Goal: Task Accomplishment & Management: Complete application form

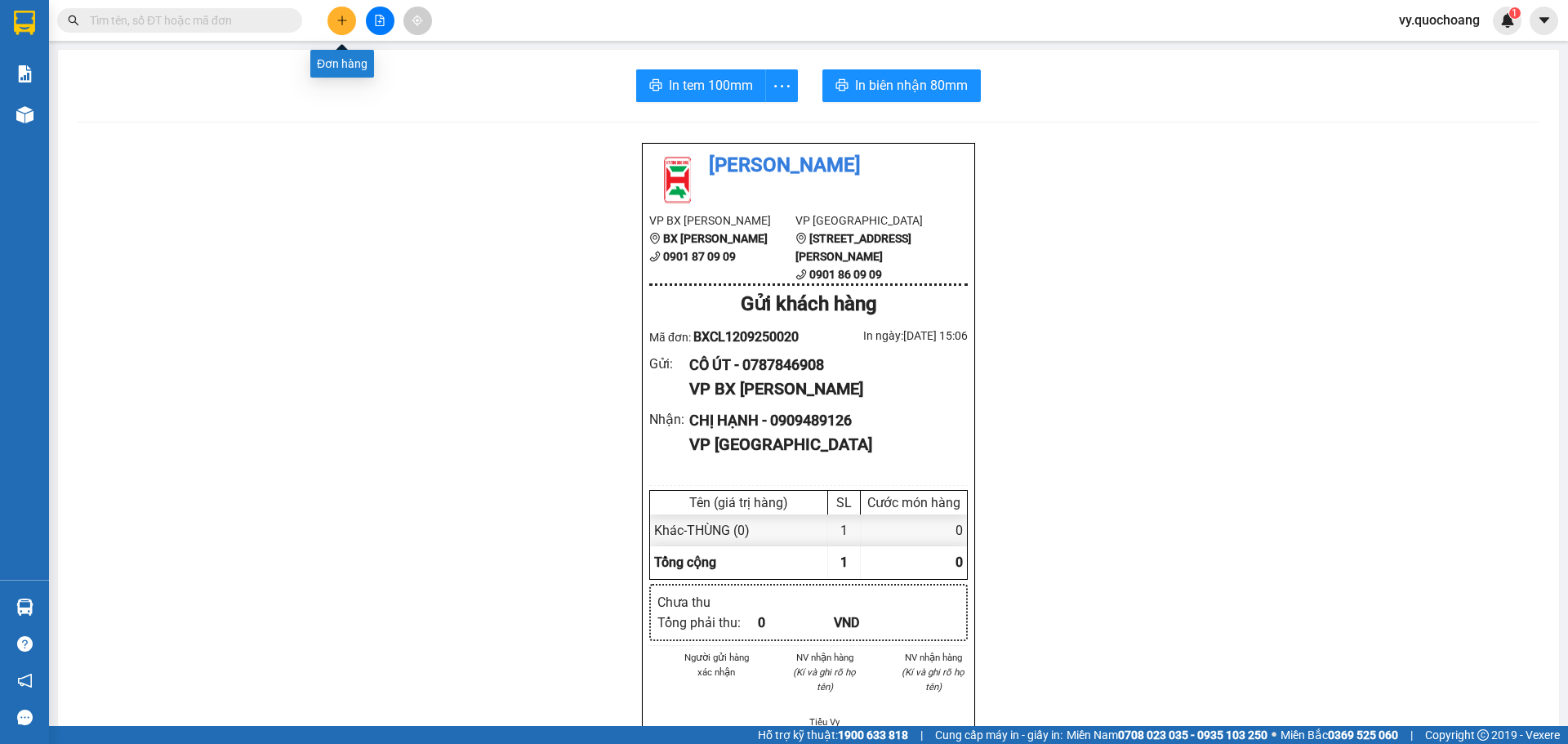
click at [339, 17] on icon "plus" at bounding box center [342, 20] width 11 height 11
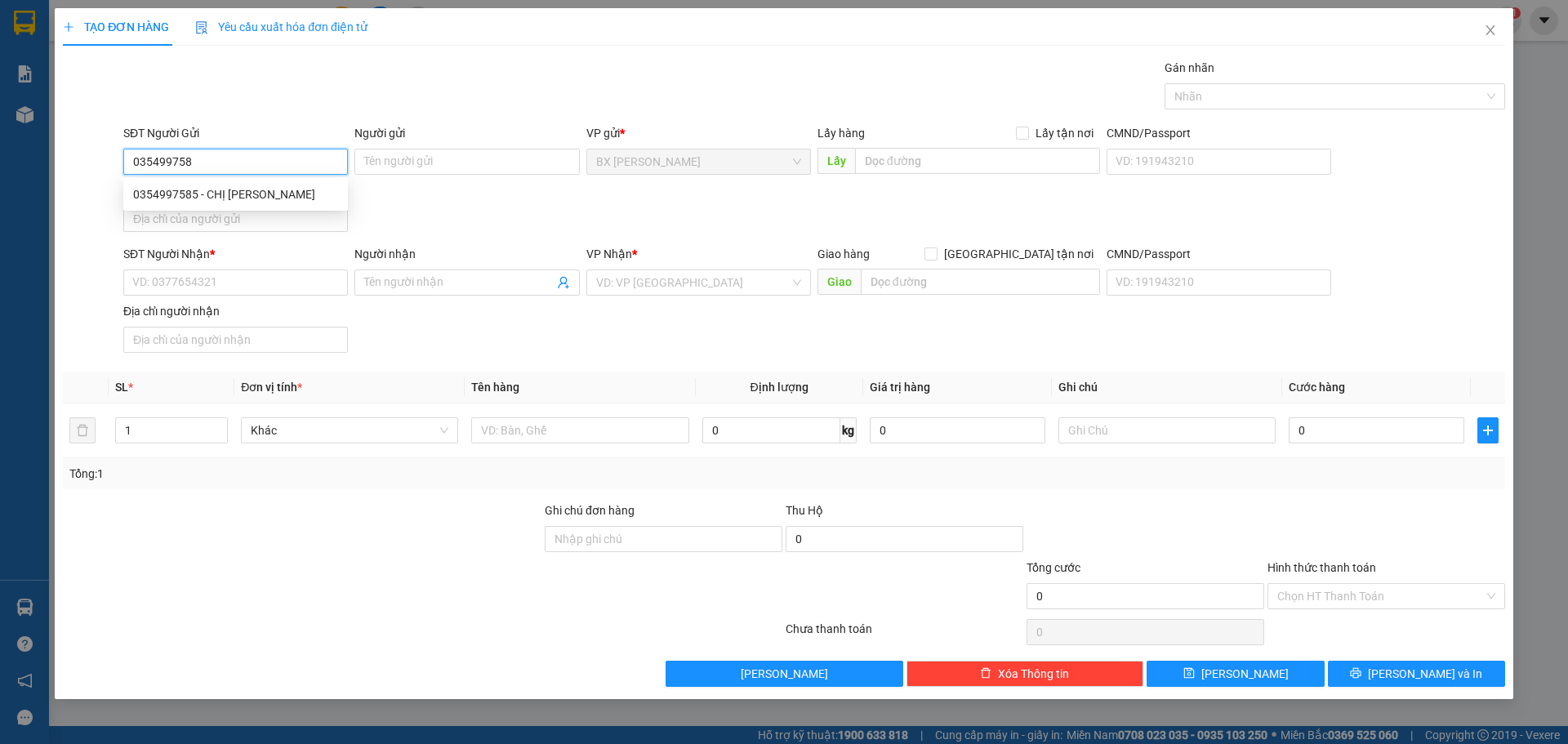
type input "0354997585"
click at [306, 196] on div "0354997585 - CHỊ HÒA" at bounding box center [236, 194] width 205 height 18
type input "CHỊ HÒA"
type input "0354997585"
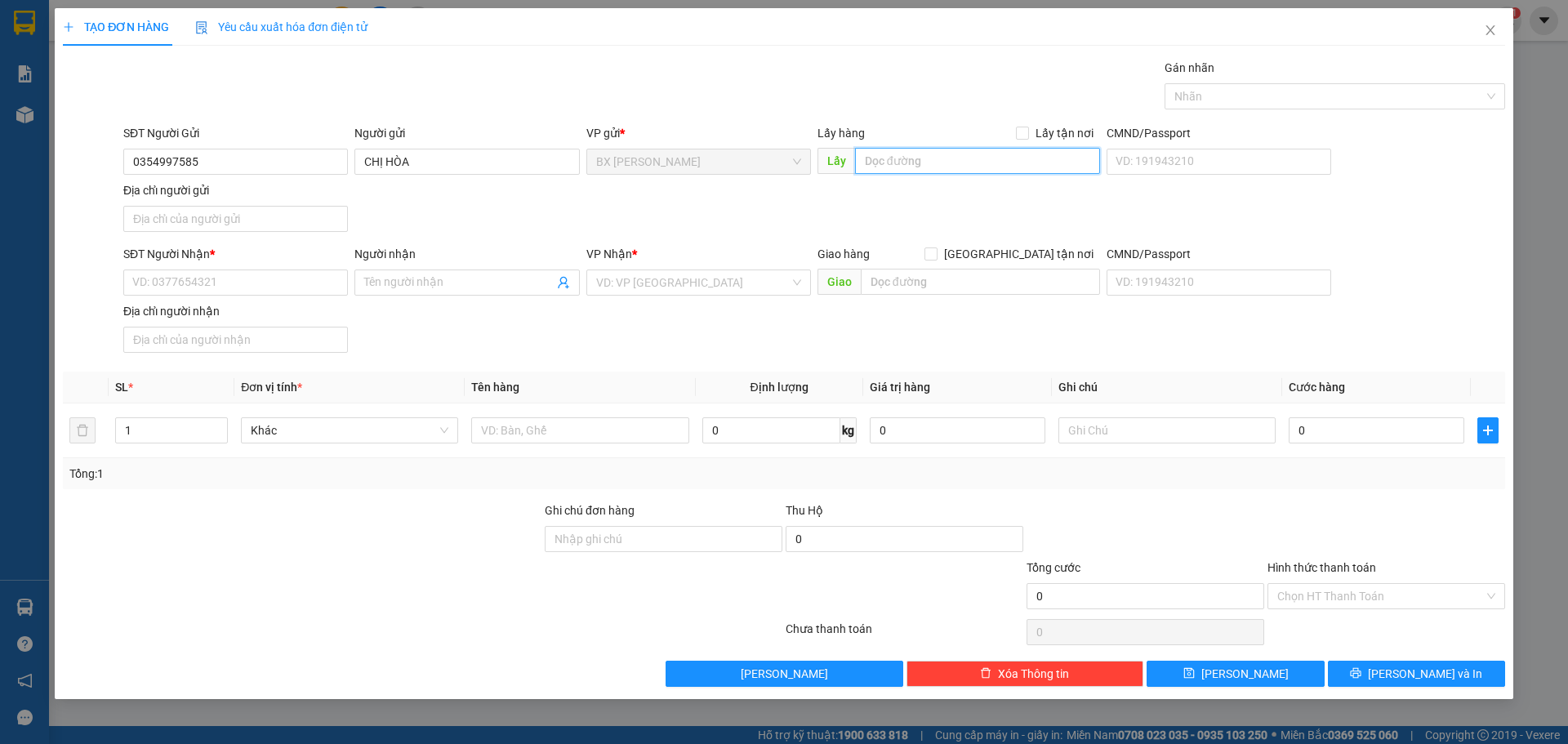
click at [1009, 148] on input "text" at bounding box center [977, 160] width 245 height 26
type input "QUA CẦU TÂN TRƯƠNG-SẠP XOÀI ĐẦU TIÊN"
click at [143, 270] on input "SĐT Người Nhận *" at bounding box center [236, 283] width 224 height 26
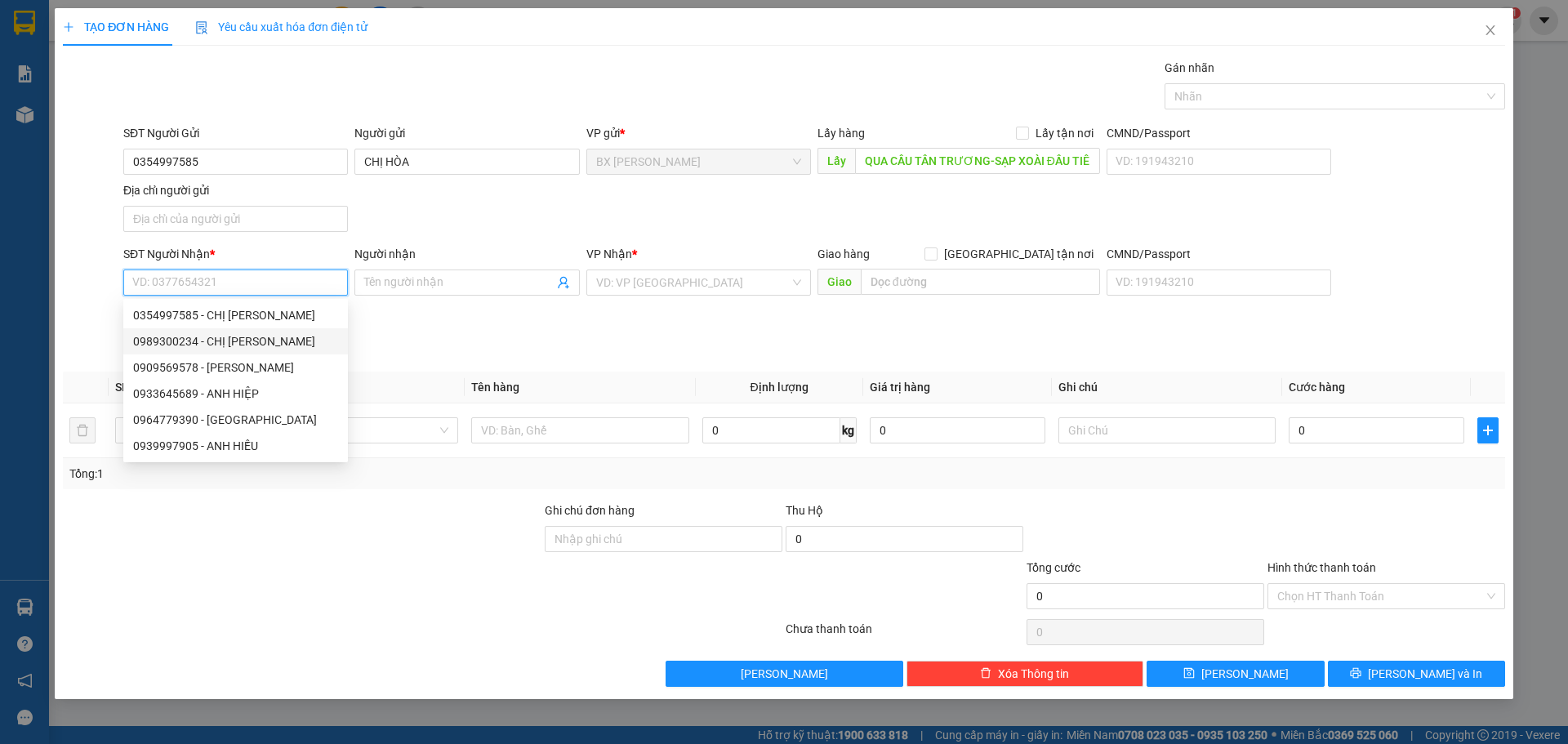
click at [198, 348] on div "0989300234 - CHỊ VÂN" at bounding box center [236, 340] width 205 height 18
type input "0989300234"
type input "CHỊ [PERSON_NAME]"
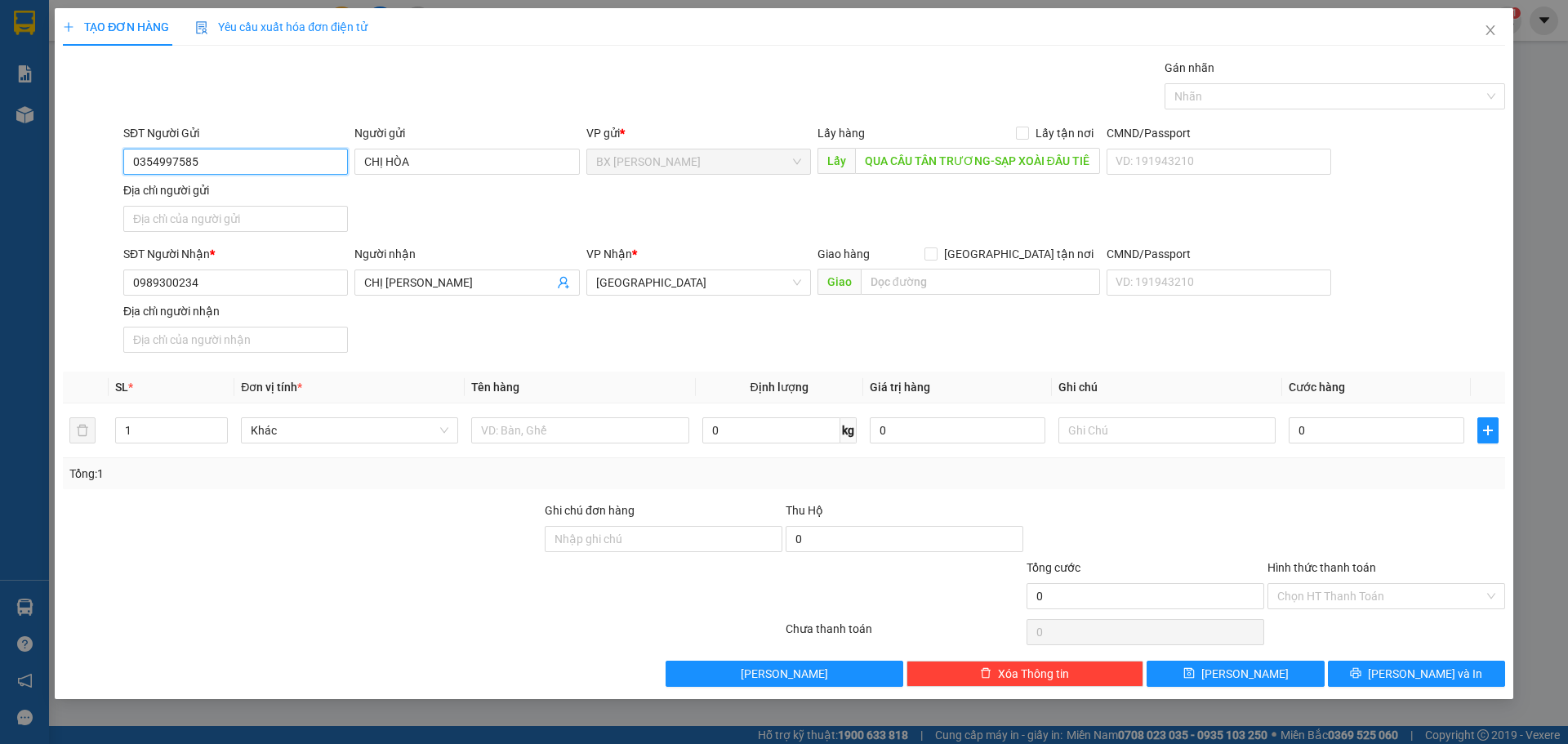
click at [259, 156] on input "0354997585" at bounding box center [236, 161] width 224 height 26
click at [648, 420] on input "text" at bounding box center [580, 430] width 217 height 26
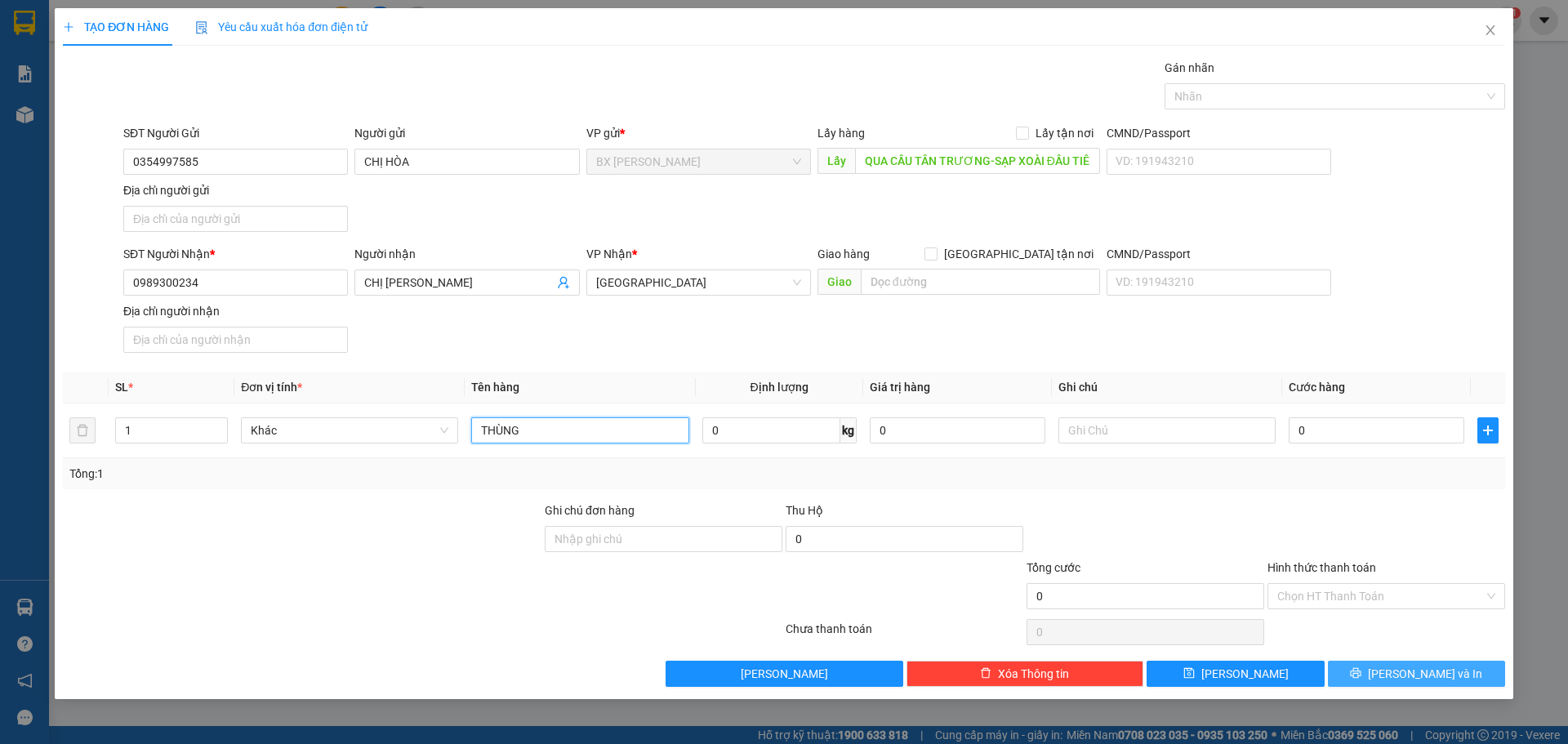
type input "THÙNG"
click at [1400, 665] on button "Lưu và In" at bounding box center [1416, 674] width 177 height 26
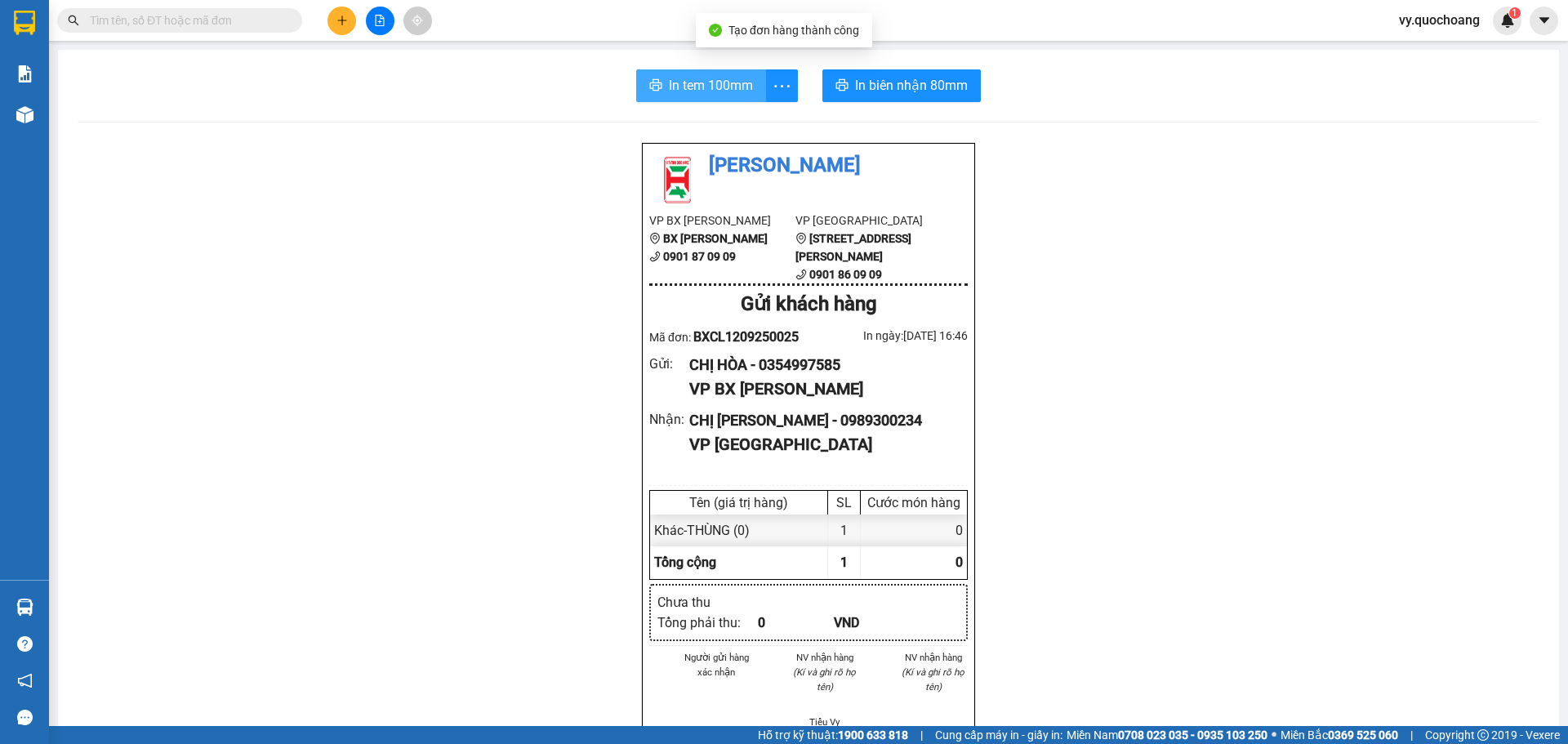
click at [683, 92] on span "In tem 100mm" at bounding box center [710, 85] width 84 height 20
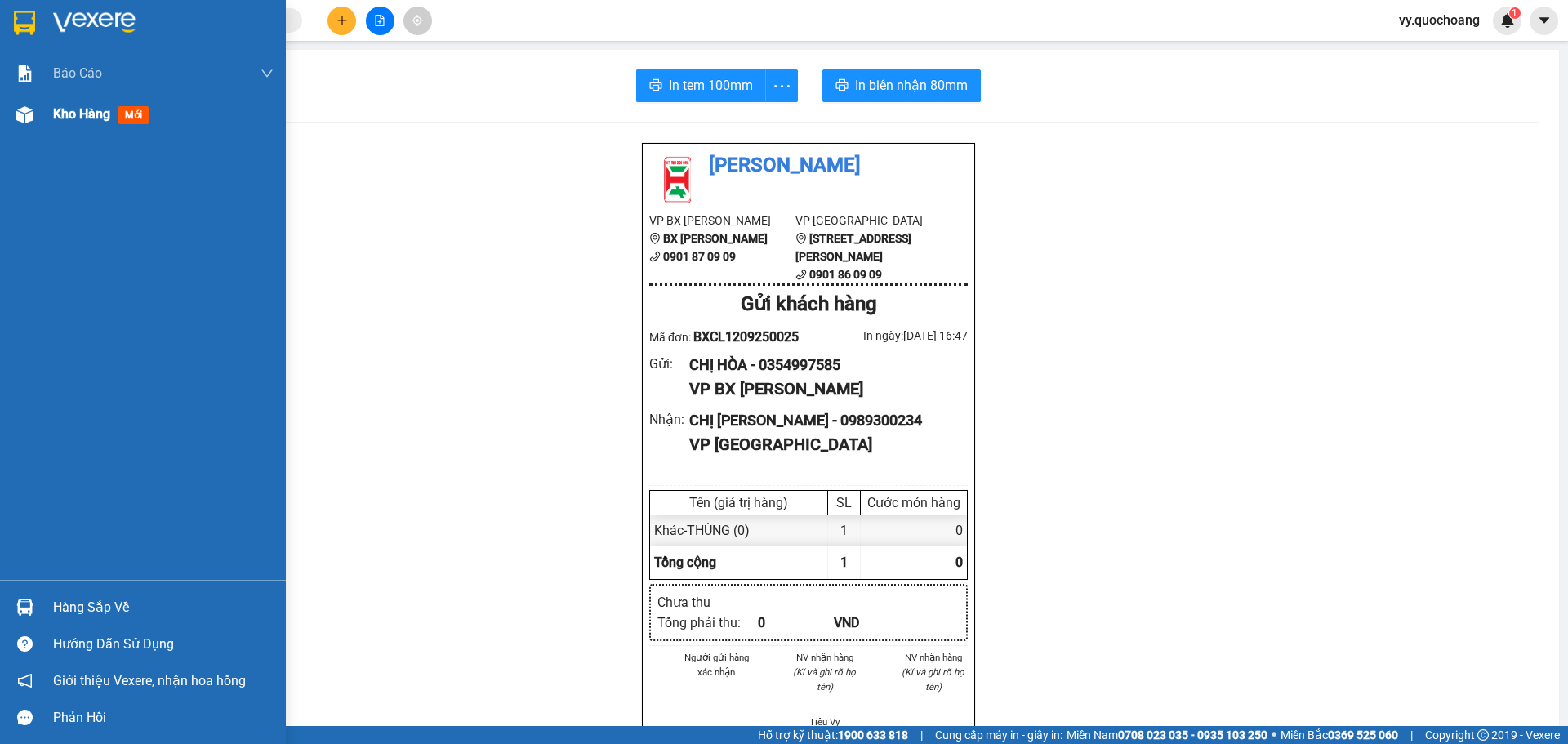
click at [58, 110] on span "Kho hàng" at bounding box center [82, 113] width 57 height 16
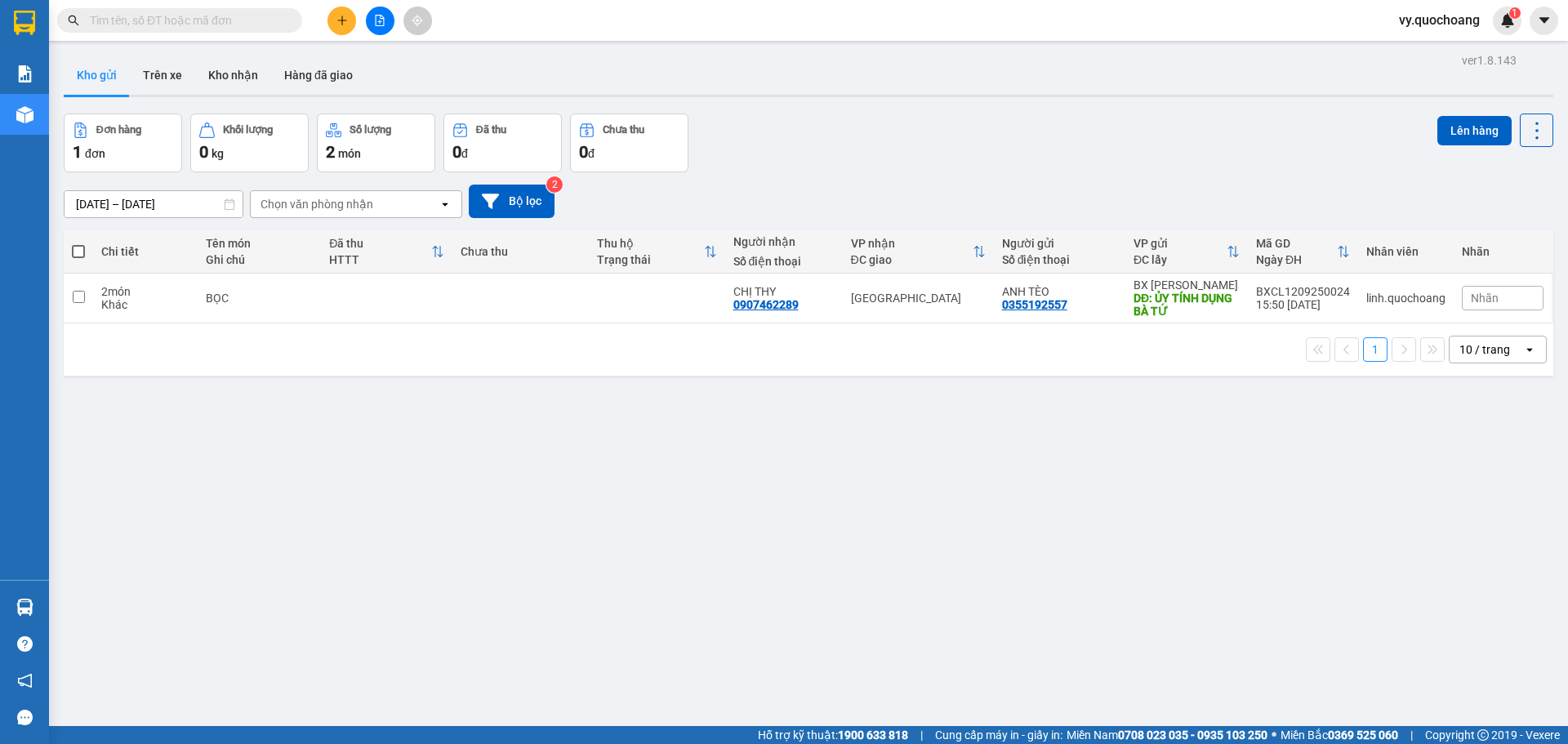
click at [287, 21] on span at bounding box center [290, 19] width 10 height 18
click at [140, 27] on input "text" at bounding box center [186, 19] width 193 height 18
paste input "0354997585"
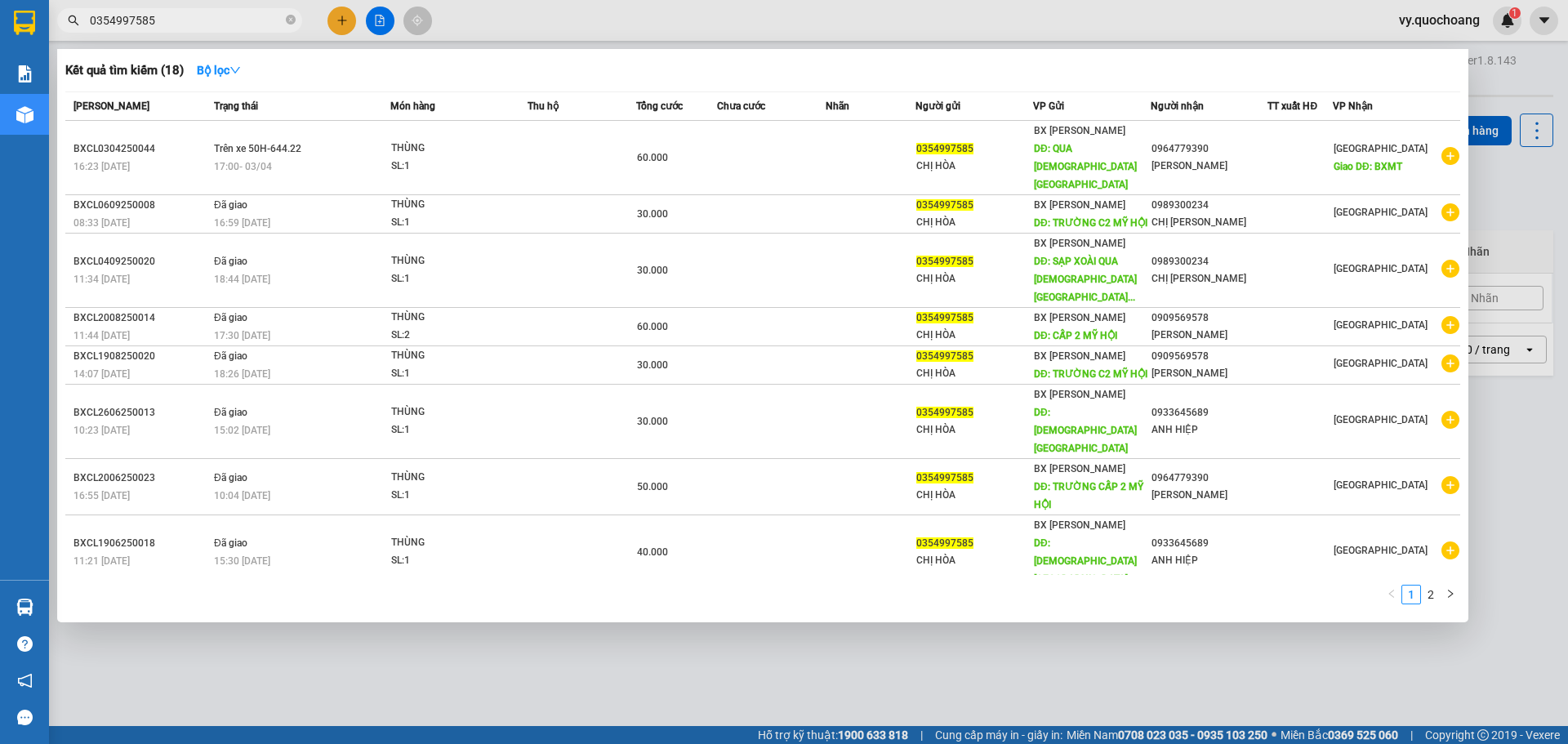
type input "0354997585"
